Goal: Complete application form: Complete application form

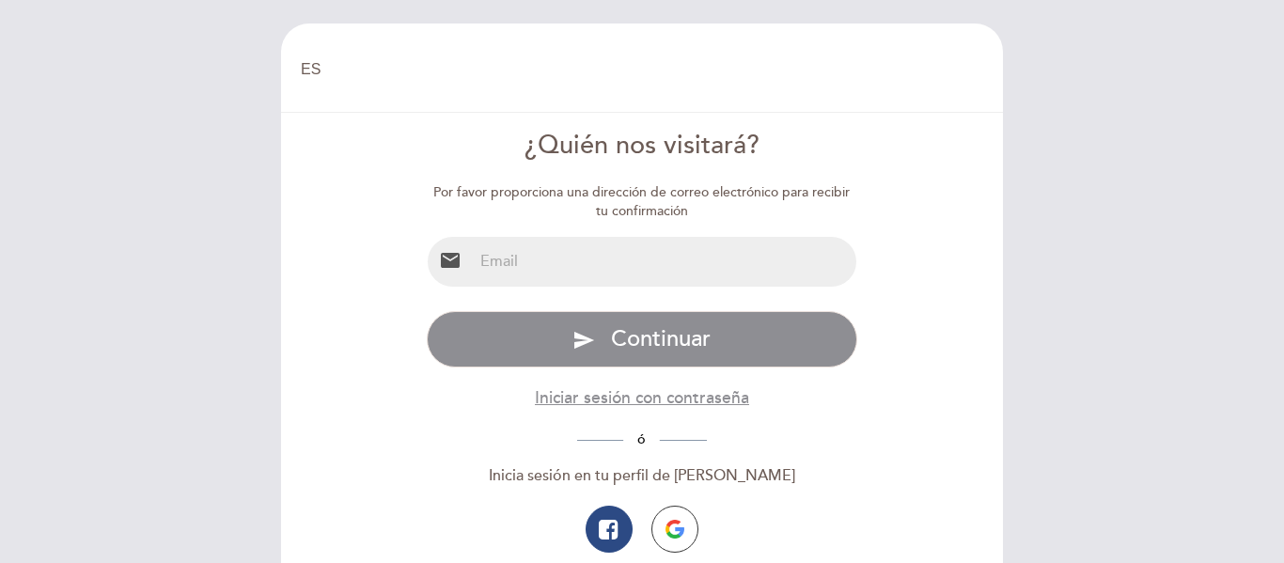
select select "es"
click at [608, 268] on input "email" at bounding box center [665, 262] width 384 height 50
type input "[EMAIL_ADDRESS][DOMAIN_NAME]"
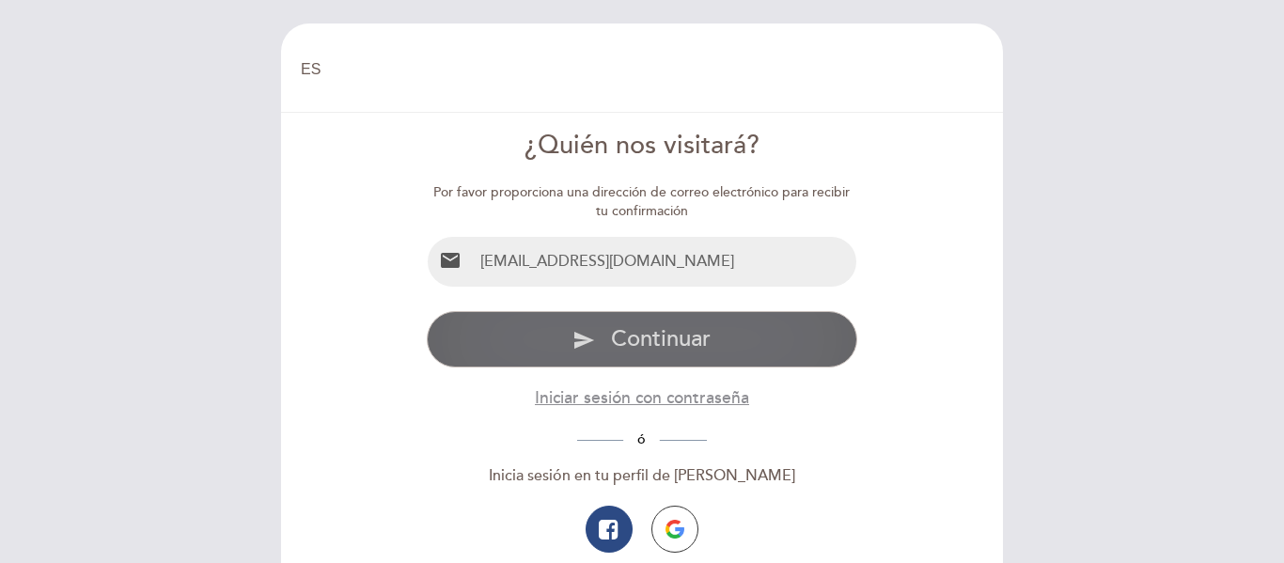
click at [737, 339] on button "send Continuar" at bounding box center [642, 339] width 431 height 56
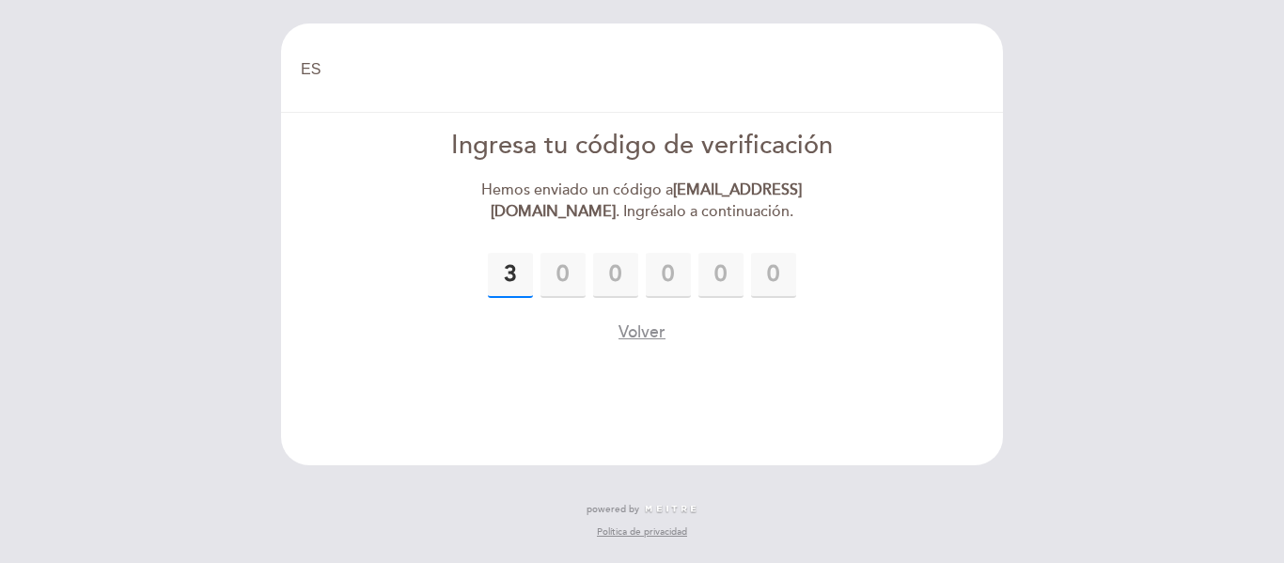
type input "3"
type input "7"
type input "9"
type input "5"
type input "0"
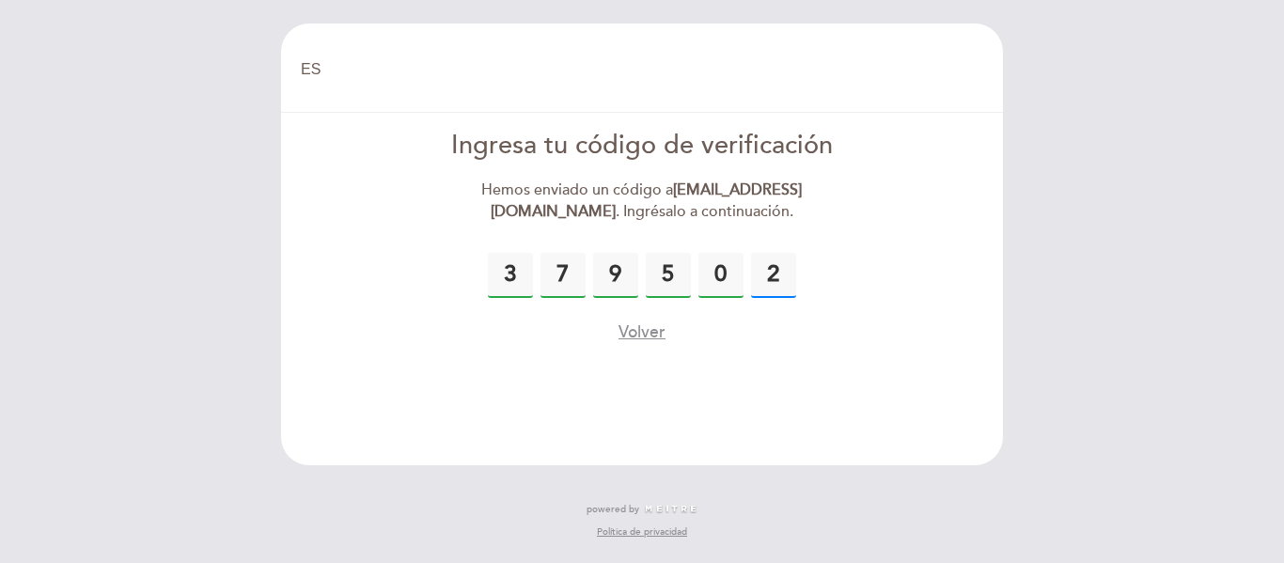
type input "2"
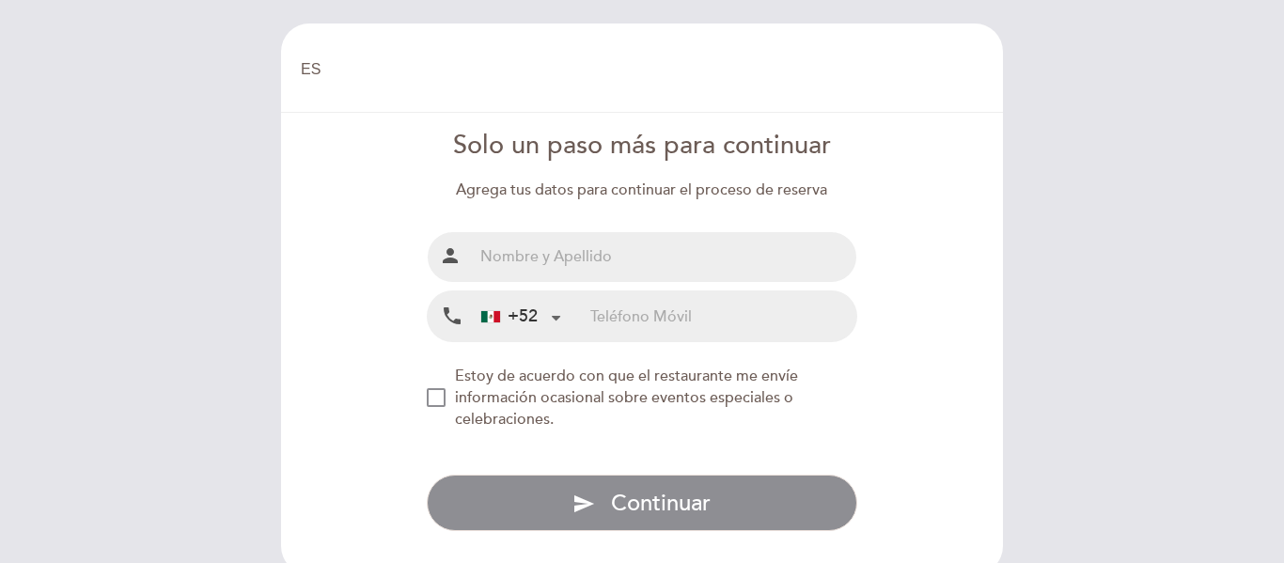
click at [617, 265] on input "text" at bounding box center [665, 257] width 384 height 50
type input "[PERSON_NAME]"
click at [618, 324] on input "tel" at bounding box center [723, 316] width 266 height 50
type input "7131003184"
click at [436, 389] on div "NEW_MODAL_AGREE_RESTAURANT_SEND_OCCASIONAL_INFO" at bounding box center [436, 397] width 19 height 19
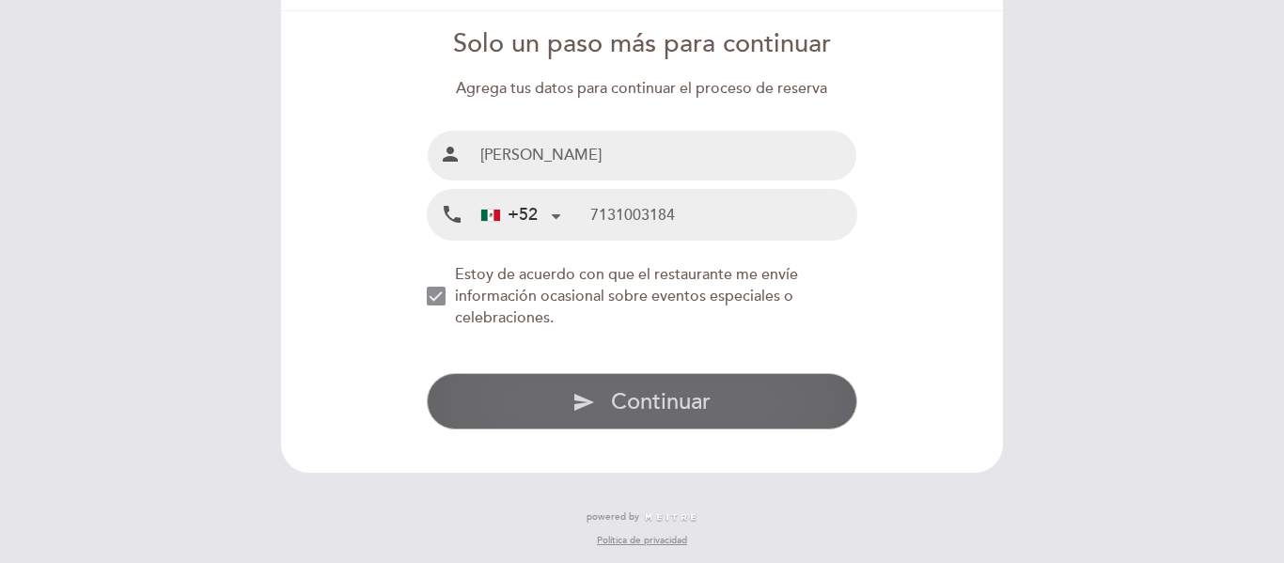
scroll to position [104, 0]
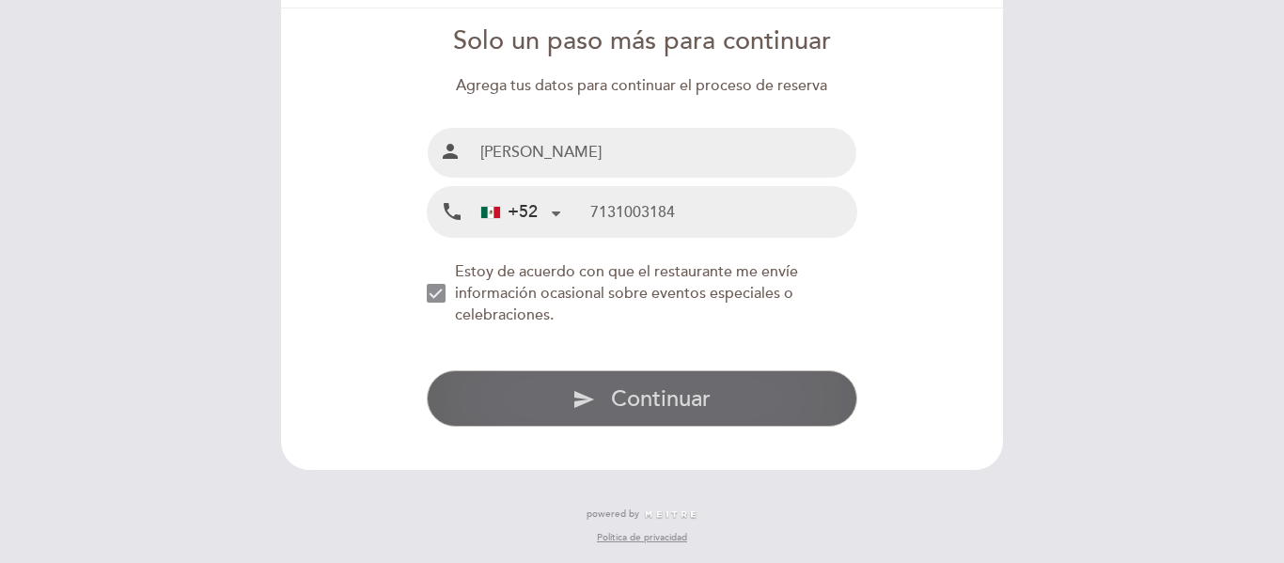
click at [671, 398] on span "Continuar" at bounding box center [661, 398] width 100 height 27
